Goal: Check status

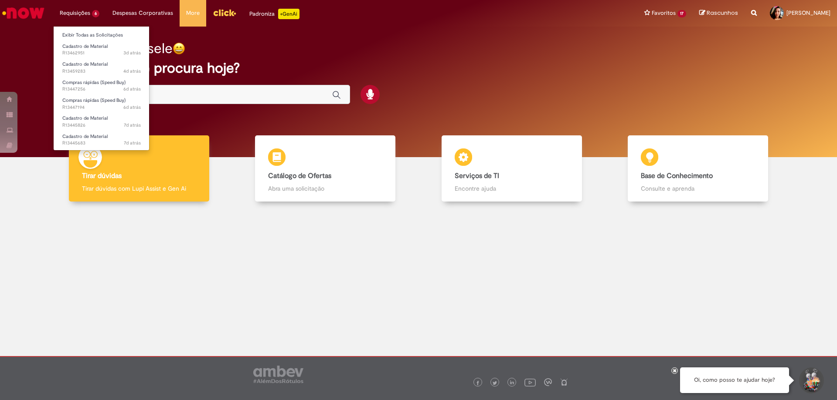
click at [75, 13] on li "Requisições 6 Exibir Todas as Solicitações Cadastro de Material 3d atrás 3 dias…" at bounding box center [79, 13] width 53 height 26
click at [78, 83] on span "Compras rápidas (Speed Buy)" at bounding box center [93, 82] width 63 height 7
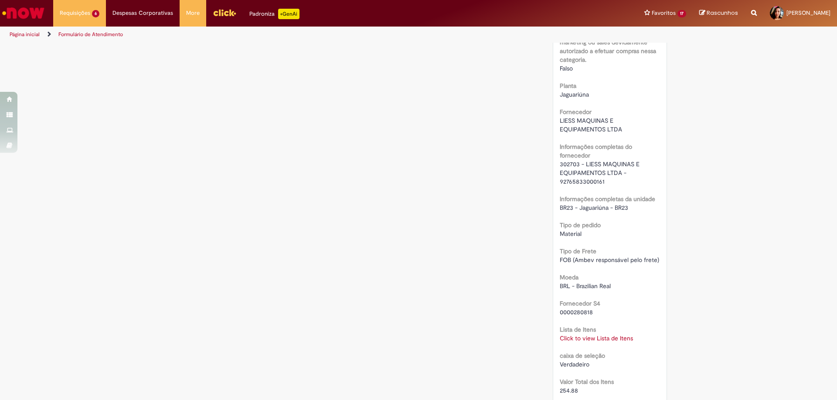
scroll to position [747, 0]
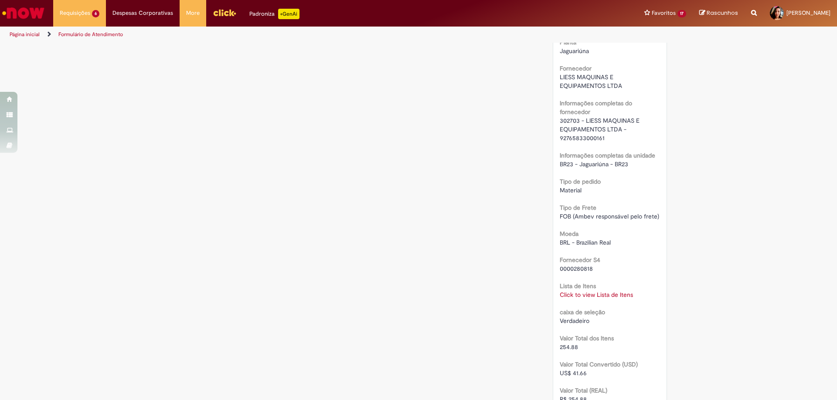
click at [576, 299] on link "Click to view Lista de Itens" at bounding box center [595, 295] width 73 height 8
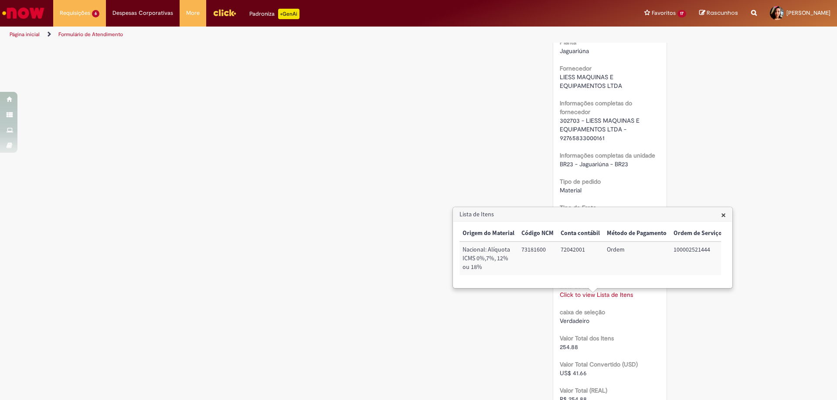
scroll to position [0, 127]
click at [762, 133] on div "Verificar Código de Barras Aguardando Aprovação Aguardando atendimento Em andam…" at bounding box center [418, 41] width 837 height 1490
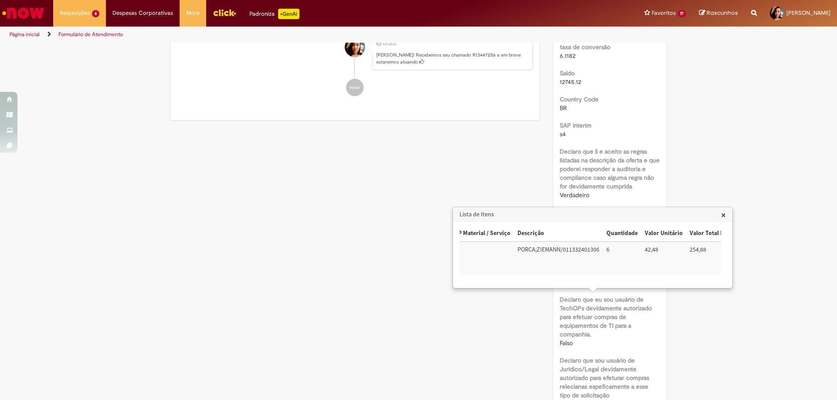
scroll to position [0, 0]
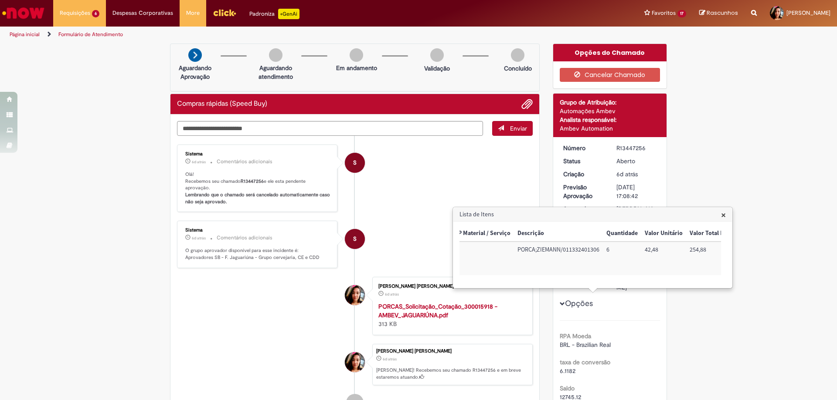
drag, startPoint x: 646, startPoint y: 147, endPoint x: 610, endPoint y: 146, distance: 35.3
click at [610, 146] on dd "R13447256" at bounding box center [637, 148] width 54 height 9
copy div "R13447256"
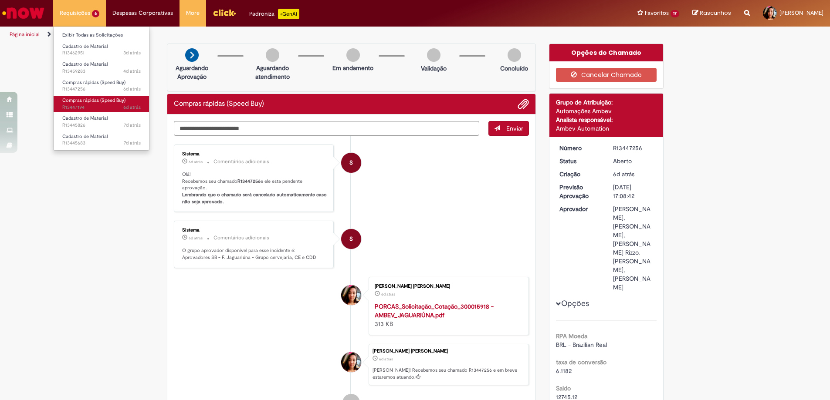
click at [82, 100] on span "Compras rápidas (Speed Buy)" at bounding box center [93, 100] width 63 height 7
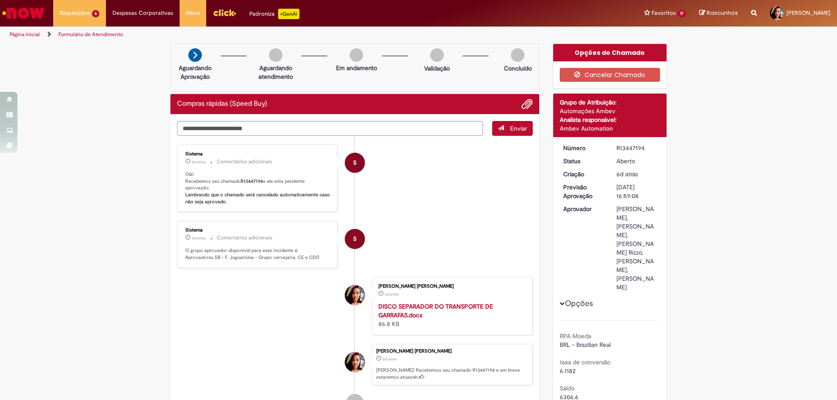
drag, startPoint x: 644, startPoint y: 148, endPoint x: 612, endPoint y: 149, distance: 32.2
click at [612, 149] on dd "R13447194" at bounding box center [637, 148] width 54 height 9
copy div "R13447194"
